Goal: Information Seeking & Learning: Learn about a topic

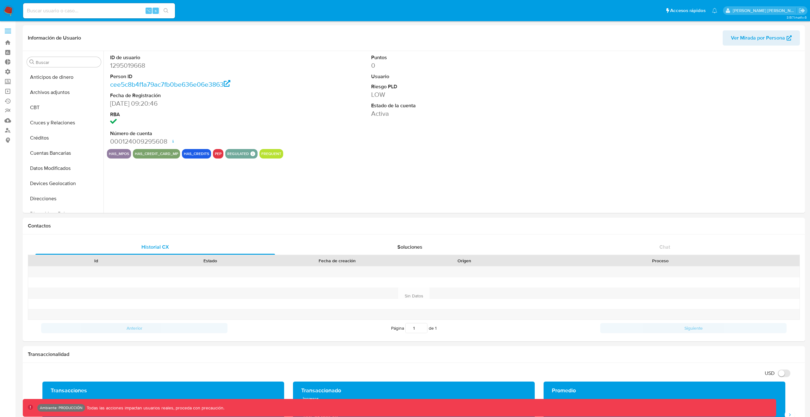
select select "10"
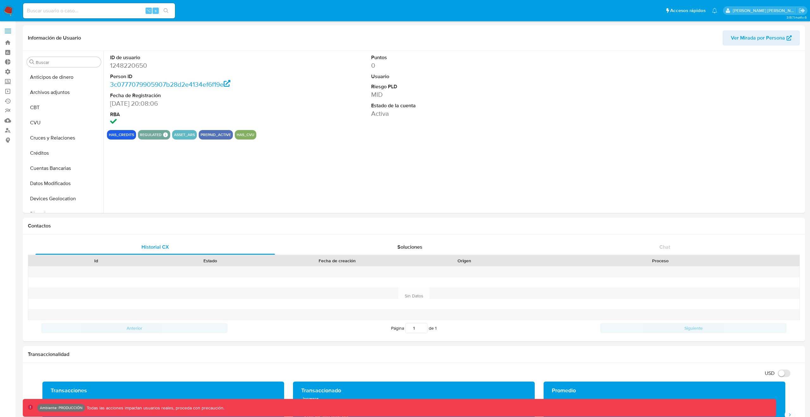
select select "10"
click at [14, 40] on link "Bandeja" at bounding box center [37, 43] width 75 height 10
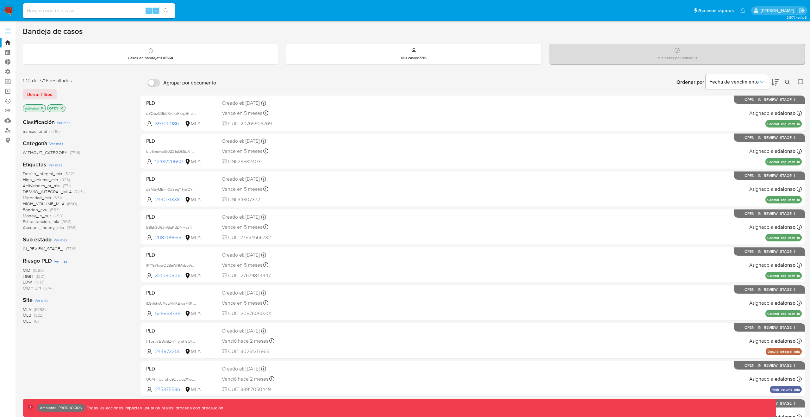
click at [42, 109] on icon "close-filter" at bounding box center [42, 108] width 4 height 4
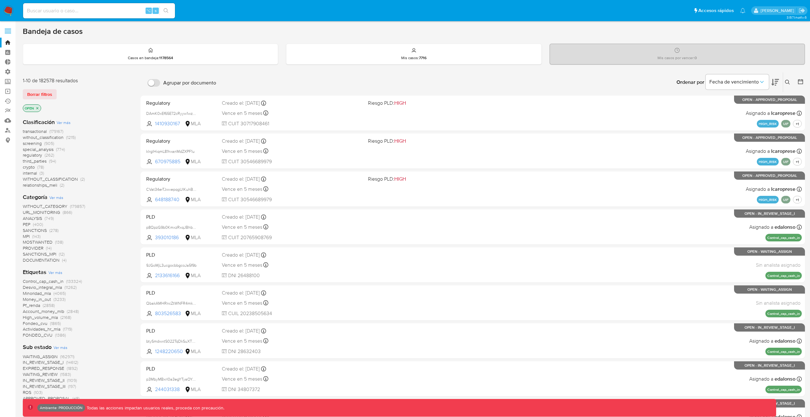
click at [38, 108] on icon "close-filter" at bounding box center [37, 108] width 2 height 2
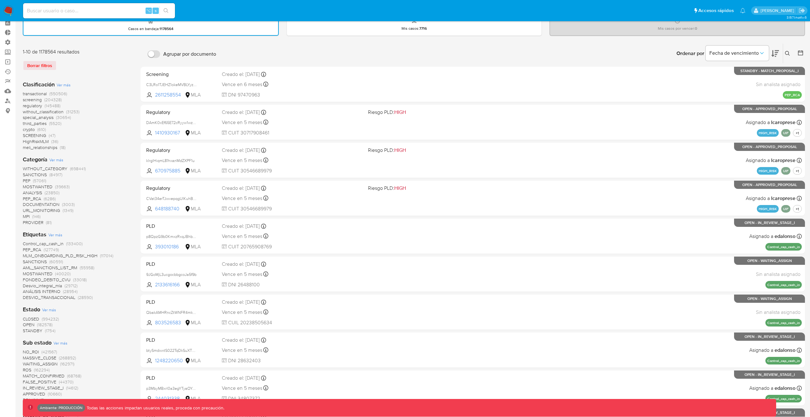
scroll to position [31, 0]
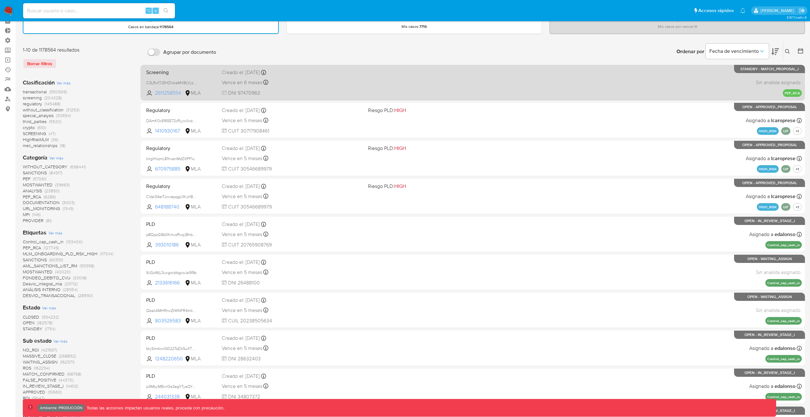
click at [164, 91] on span "2611258554" at bounding box center [169, 93] width 28 height 7
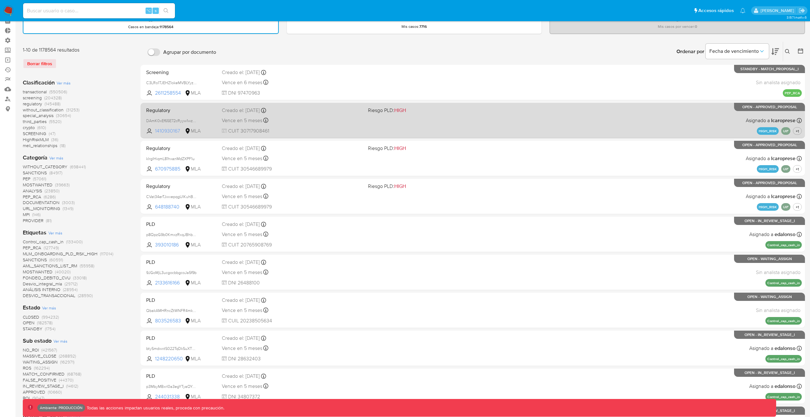
click at [169, 133] on span "1410930167" at bounding box center [169, 131] width 28 height 7
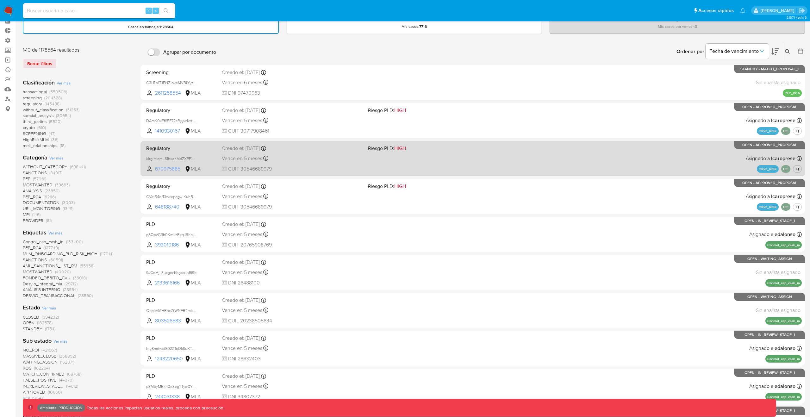
click at [173, 167] on span "670975885" at bounding box center [169, 169] width 28 height 7
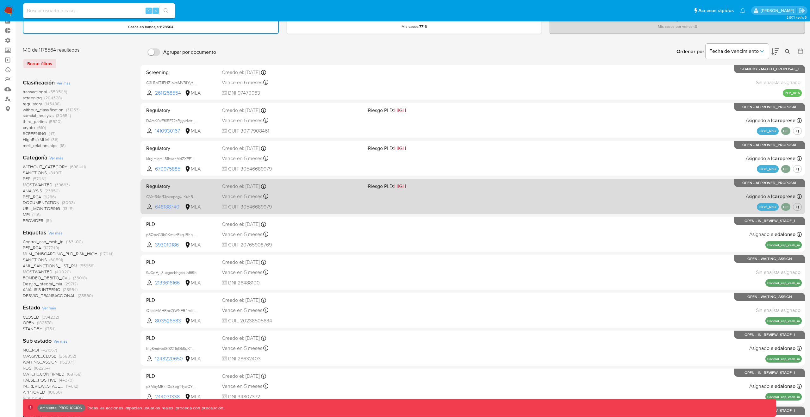
click at [171, 207] on span "648188740" at bounding box center [169, 207] width 28 height 7
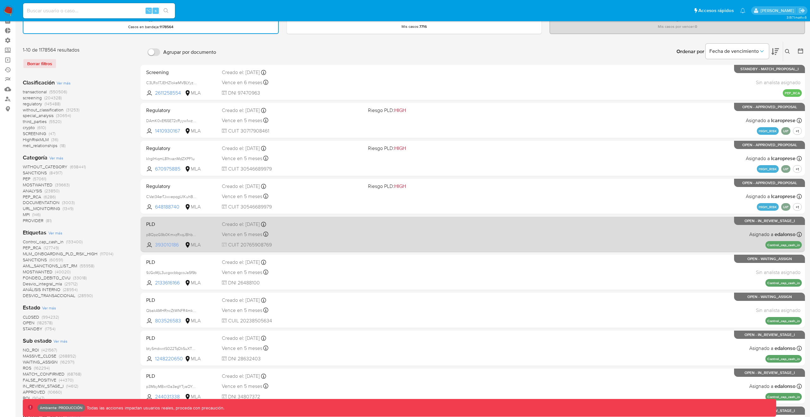
click at [169, 245] on span "393010186" at bounding box center [169, 245] width 28 height 7
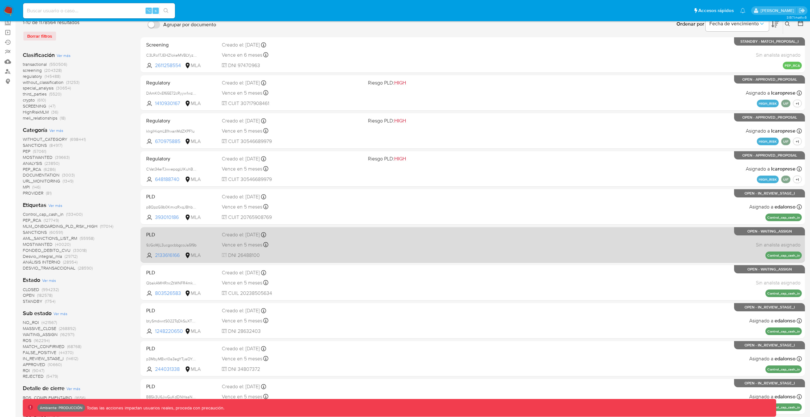
scroll to position [127, 0]
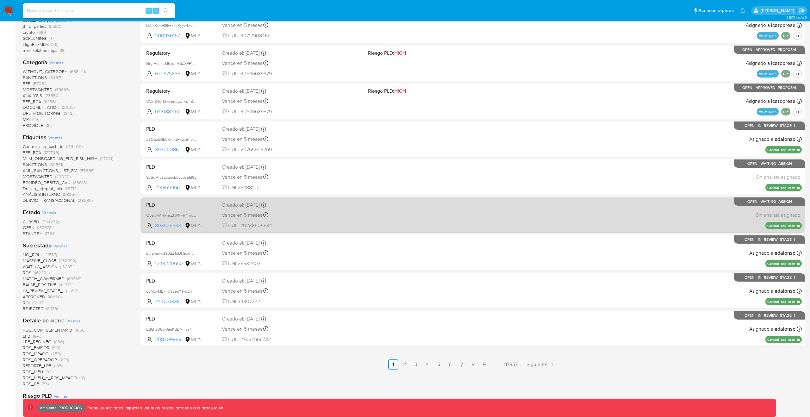
click at [174, 226] on span "803526583" at bounding box center [169, 225] width 28 height 7
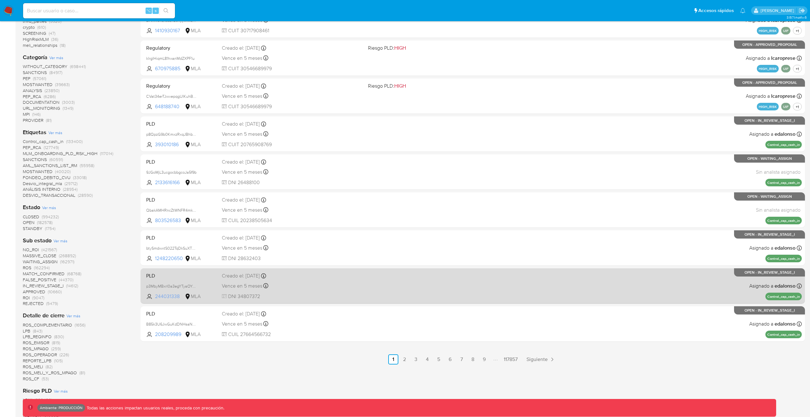
scroll to position [131, 0]
click at [166, 295] on span "244031338" at bounding box center [169, 297] width 28 height 7
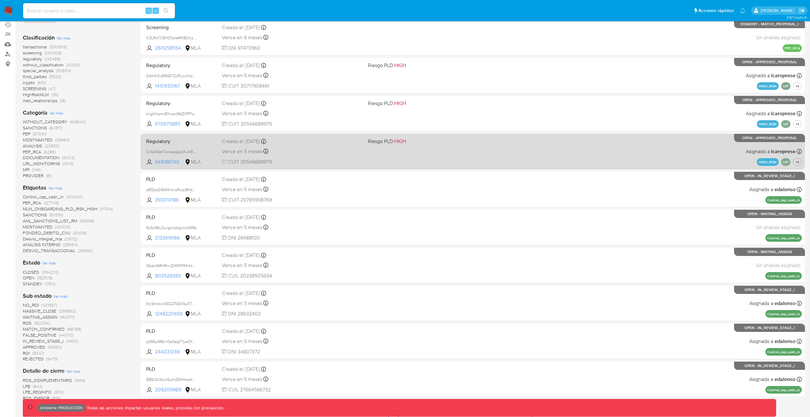
scroll to position [0, 0]
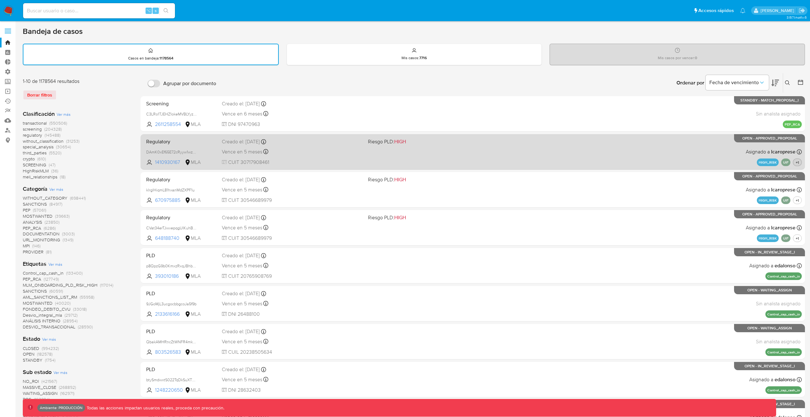
click at [796, 161] on span "+1" at bounding box center [798, 162] width 6 height 5
click at [795, 162] on span "+1" at bounding box center [798, 162] width 6 height 5
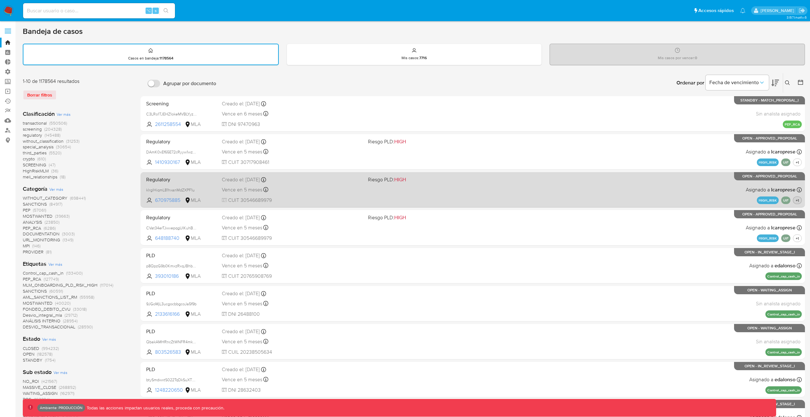
click at [796, 199] on span "+1" at bounding box center [798, 200] width 6 height 5
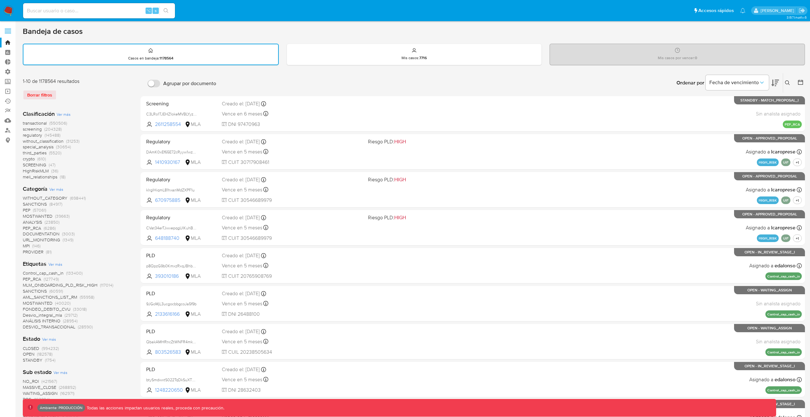
click at [33, 222] on span "ANALYSIS" at bounding box center [32, 222] width 19 height 6
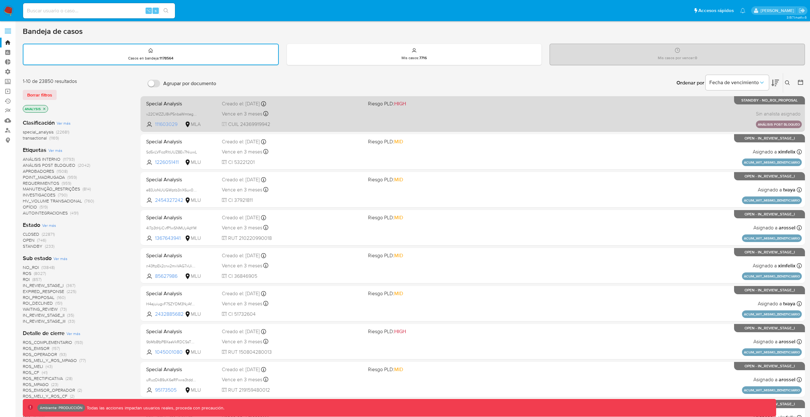
click at [163, 126] on span "111603029" at bounding box center [169, 124] width 28 height 7
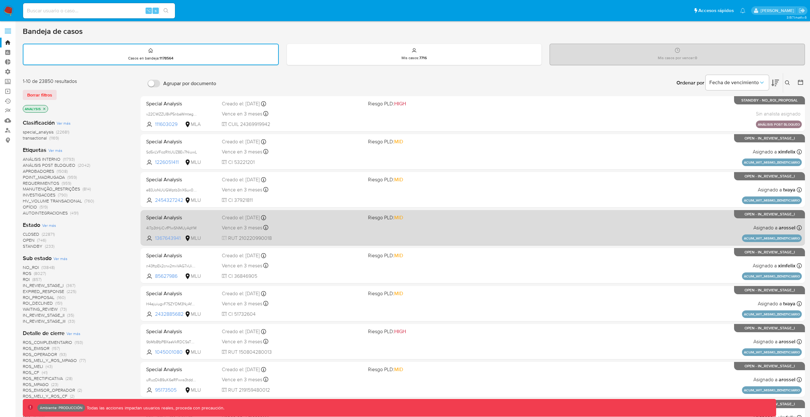
click at [165, 237] on span "1367643941" at bounding box center [169, 238] width 28 height 7
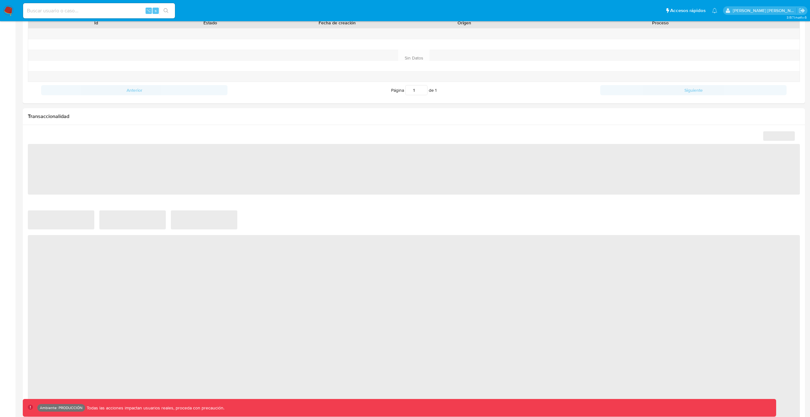
scroll to position [298, 0]
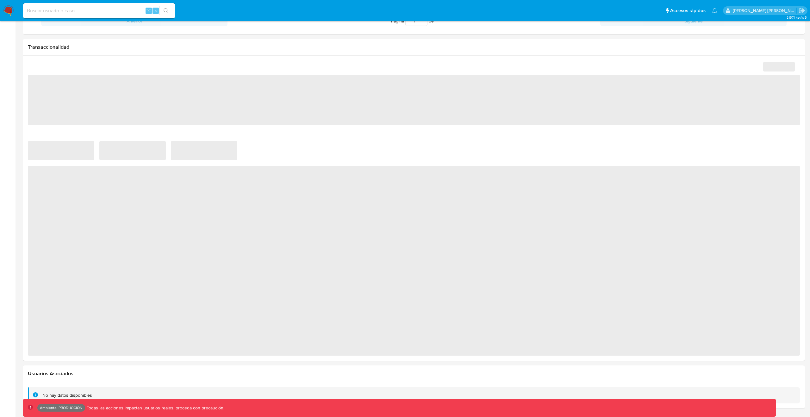
select select "10"
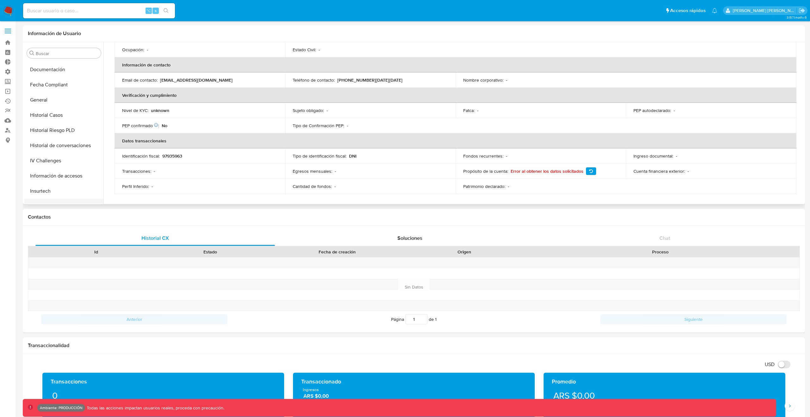
scroll to position [121, 0]
click at [43, 143] on button "General" at bounding box center [61, 145] width 74 height 15
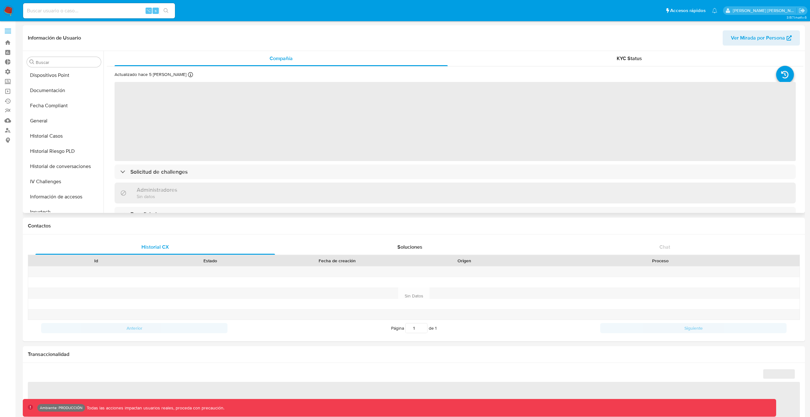
scroll to position [149, 0]
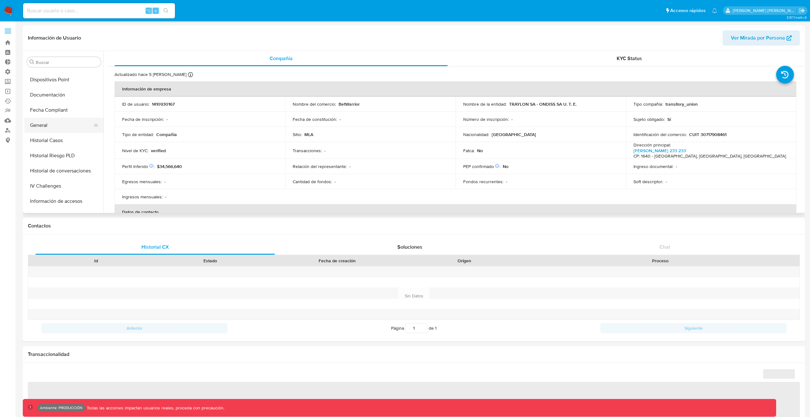
click at [47, 126] on button "General" at bounding box center [61, 125] width 74 height 15
select select "10"
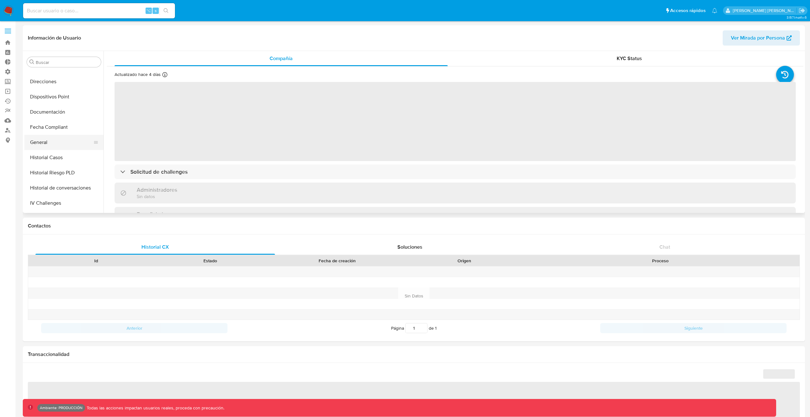
scroll to position [134, 0]
click at [57, 145] on button "General" at bounding box center [61, 141] width 74 height 15
select select "10"
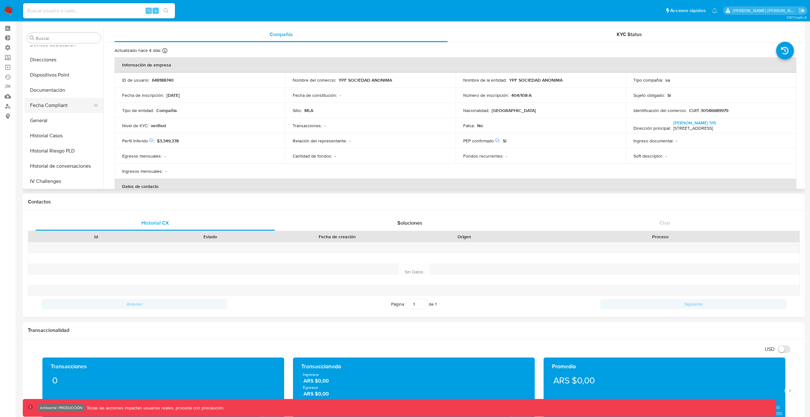
scroll to position [125, 0]
click at [46, 125] on button "General" at bounding box center [61, 125] width 74 height 15
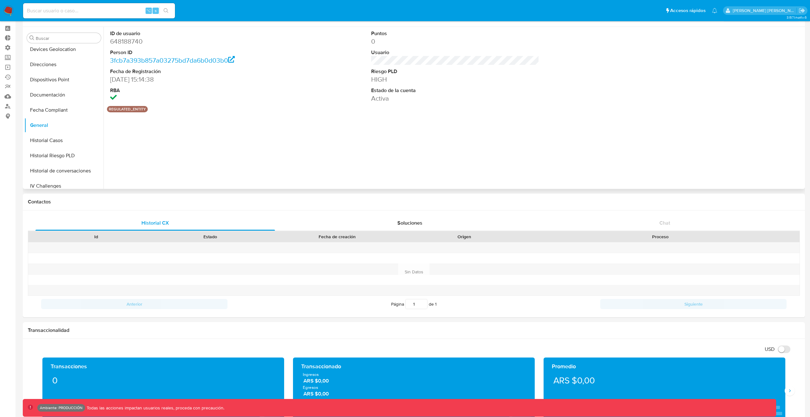
scroll to position [0, 0]
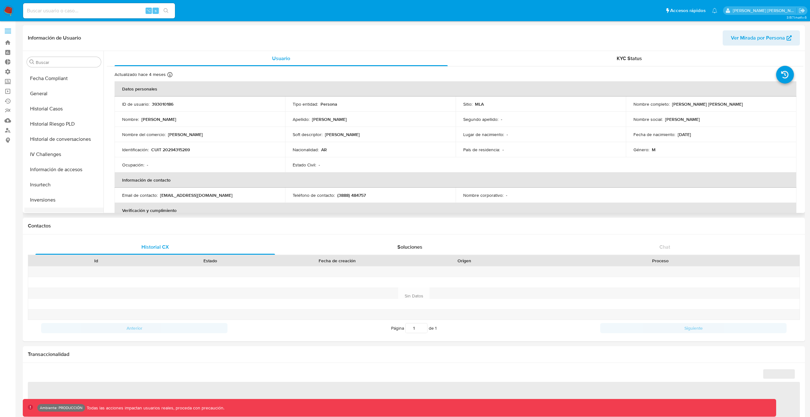
select select "10"
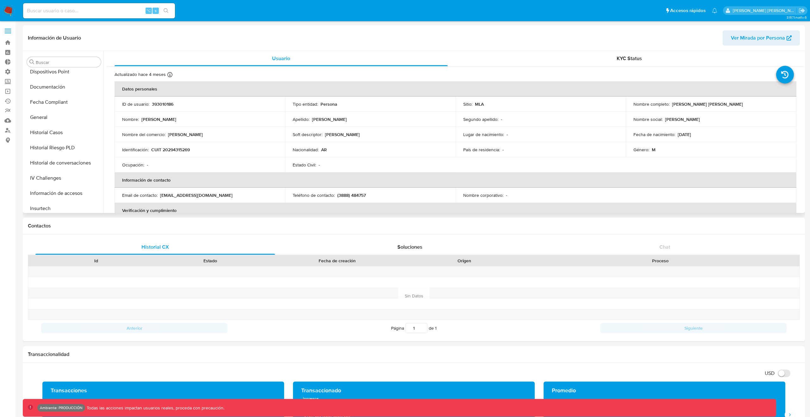
scroll to position [155, 0]
click at [49, 117] on button "General" at bounding box center [61, 119] width 74 height 15
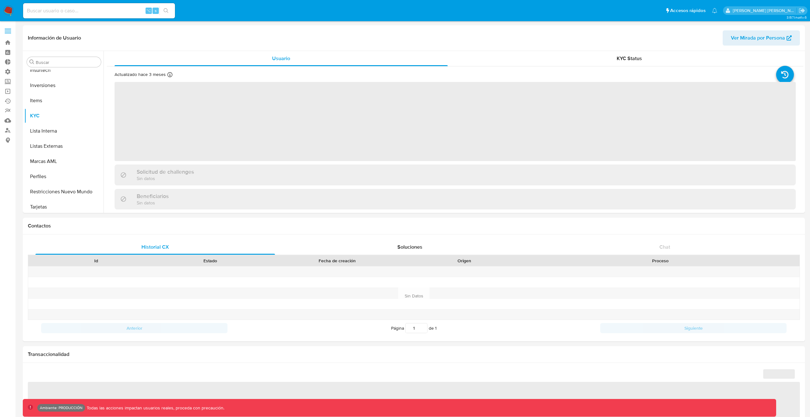
scroll to position [298, 0]
select select "10"
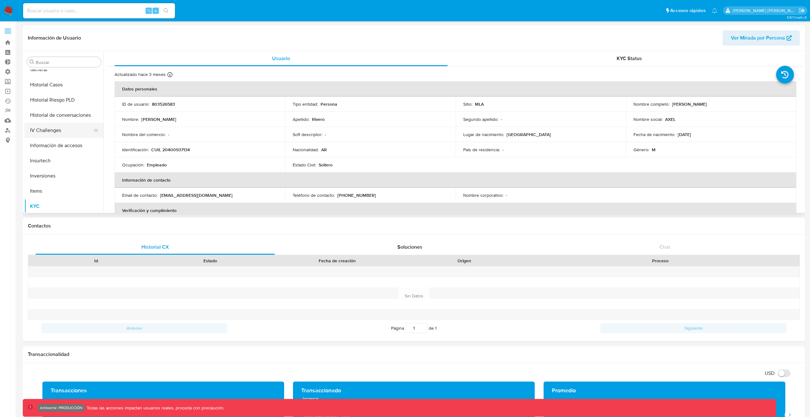
scroll to position [135, 0]
click at [43, 136] on button "General" at bounding box center [61, 139] width 74 height 15
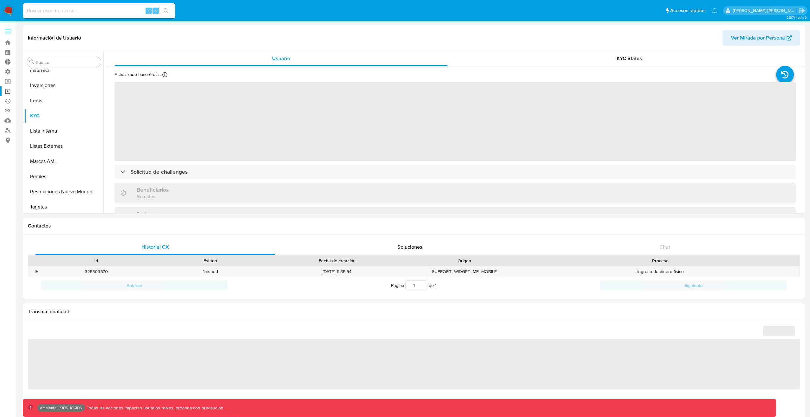
scroll to position [298, 0]
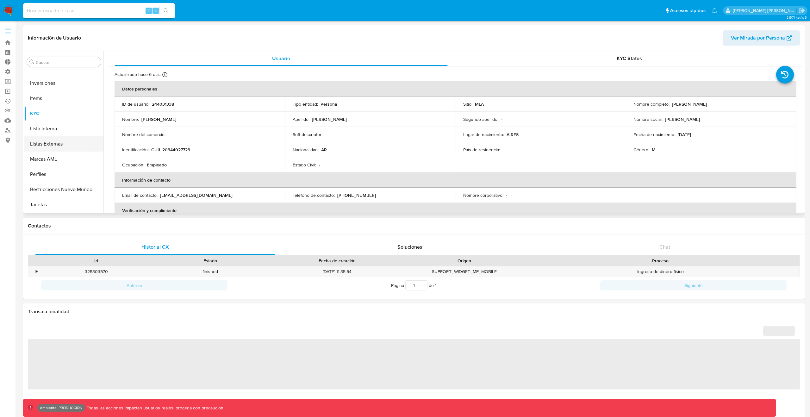
select select "10"
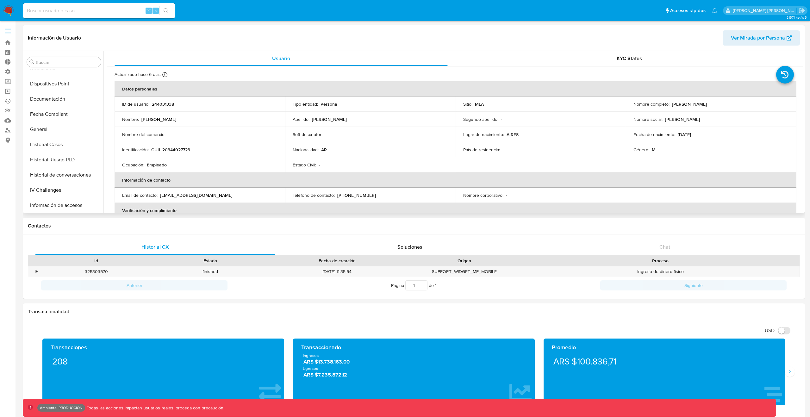
scroll to position [143, 0]
click at [46, 132] on button "General" at bounding box center [61, 131] width 74 height 15
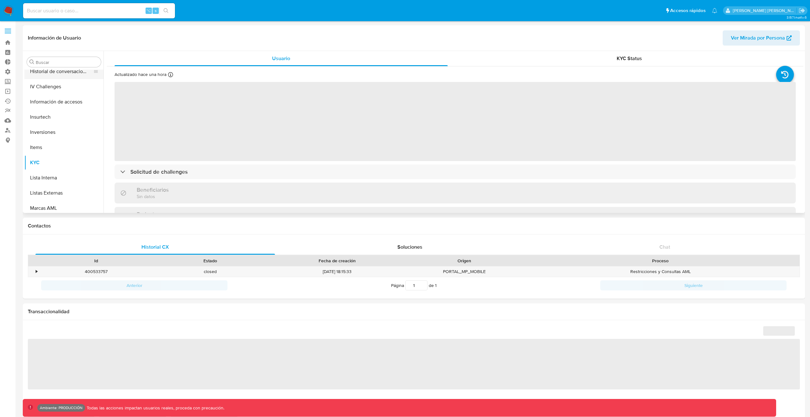
scroll to position [169, 0]
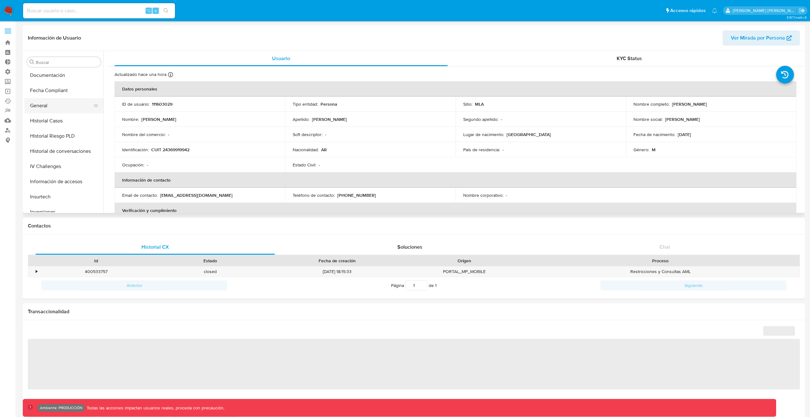
click at [53, 109] on button "General" at bounding box center [61, 105] width 74 height 15
select select "10"
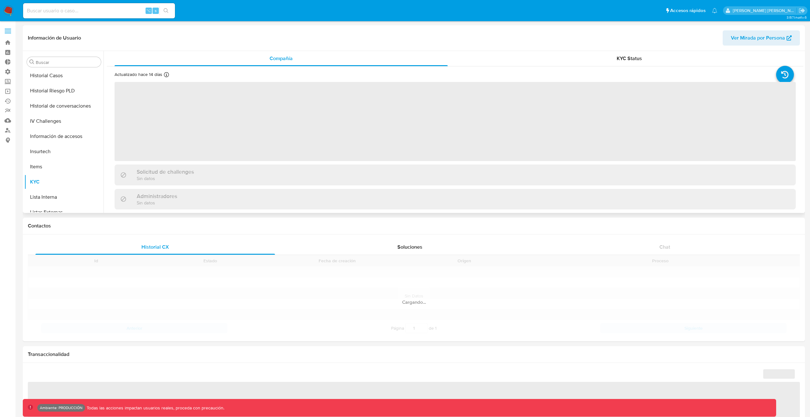
scroll to position [283, 0]
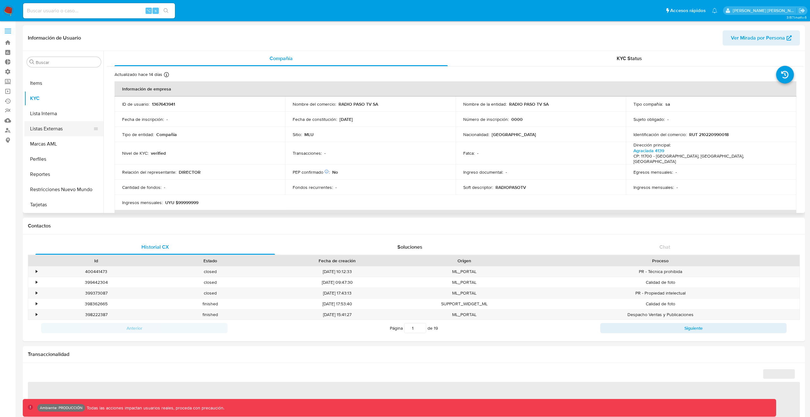
select select "10"
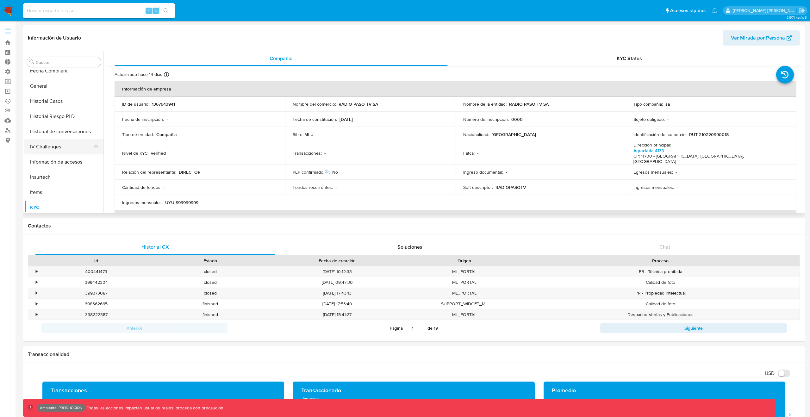
scroll to position [153, 0]
click at [48, 107] on button "General" at bounding box center [61, 106] width 74 height 15
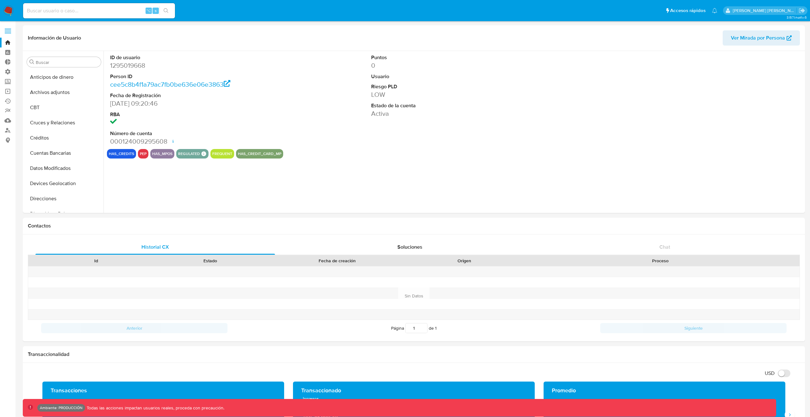
select select "10"
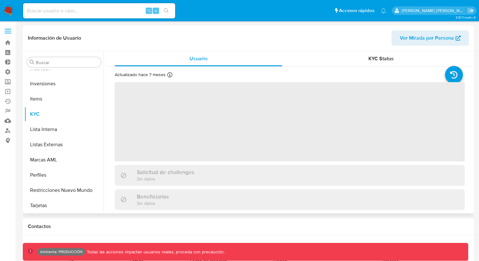
scroll to position [298, 0]
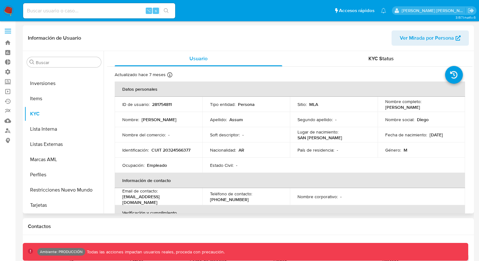
select select "10"
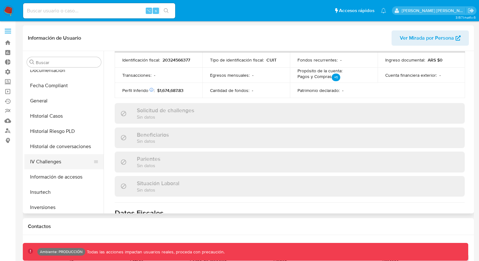
scroll to position [157, 0]
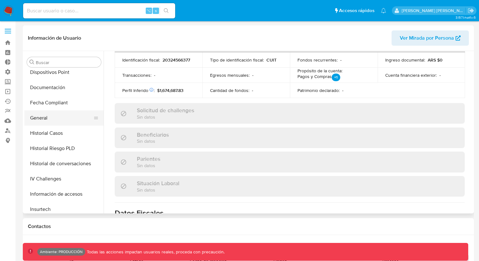
click at [48, 111] on button "General" at bounding box center [61, 117] width 74 height 15
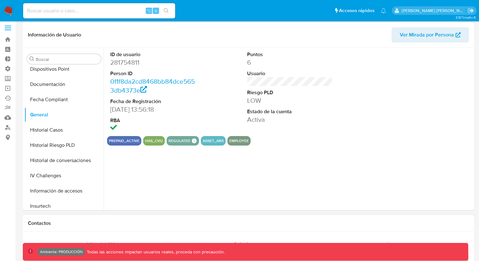
scroll to position [0, 0]
